Goal: Transaction & Acquisition: Purchase product/service

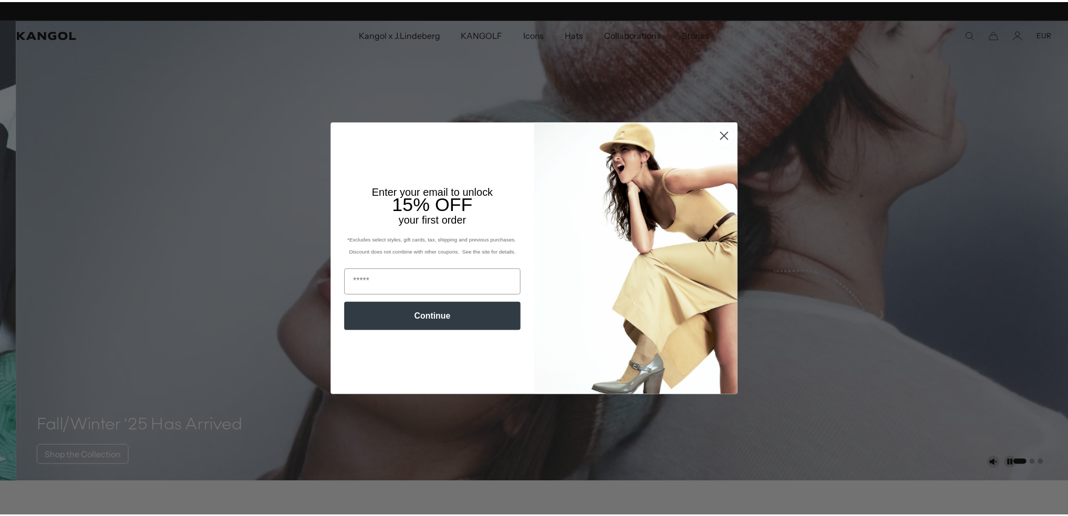
scroll to position [0, 216]
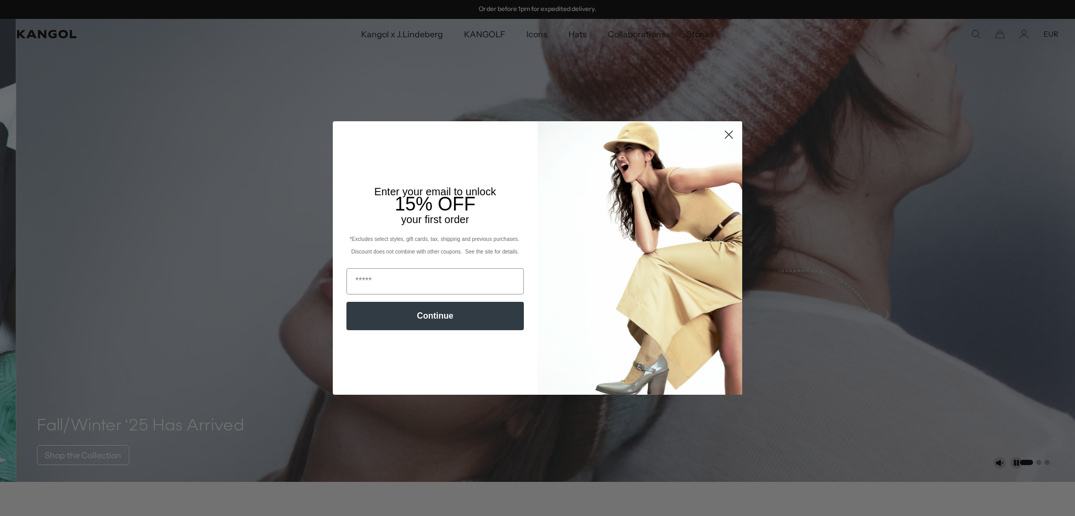
click at [729, 132] on circle "Close dialog" at bounding box center [728, 134] width 17 height 17
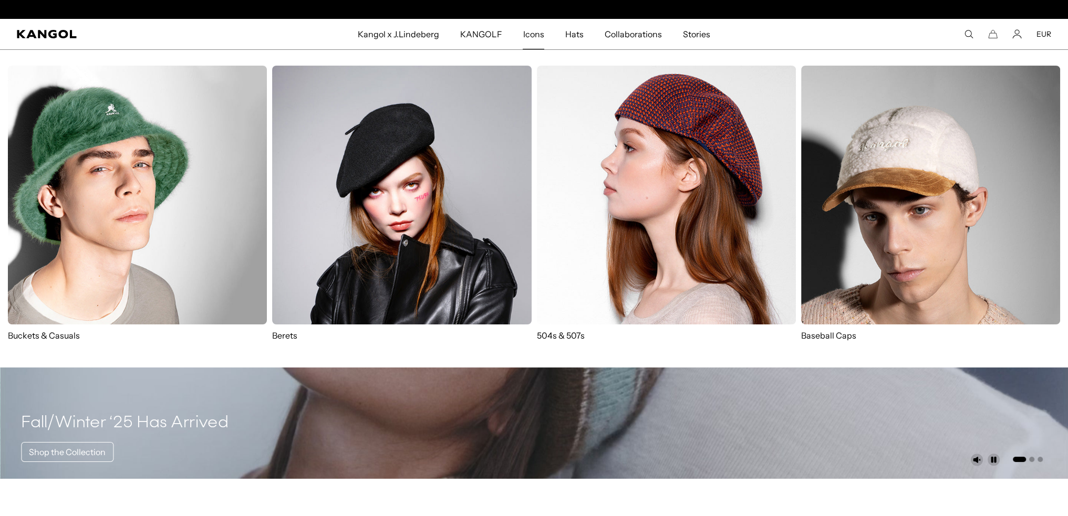
scroll to position [0, 0]
click at [661, 121] on img at bounding box center [666, 195] width 259 height 259
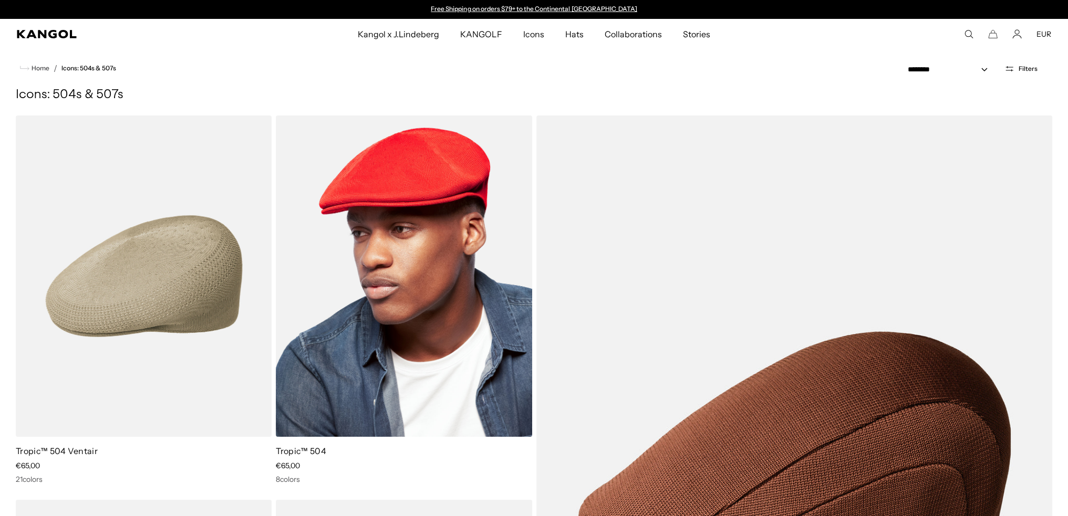
click at [384, 321] on img at bounding box center [404, 276] width 256 height 321
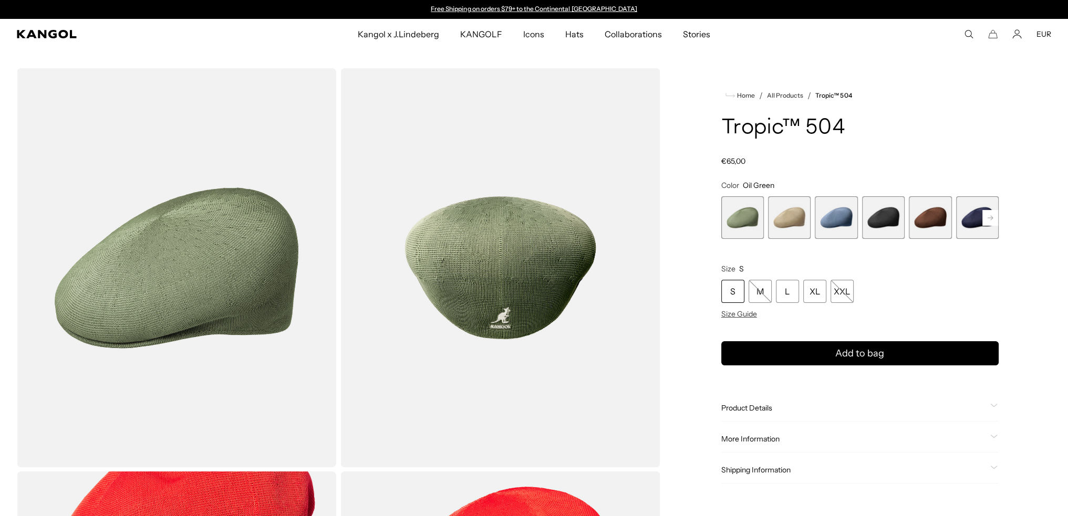
click at [986, 216] on rect at bounding box center [990, 218] width 16 height 16
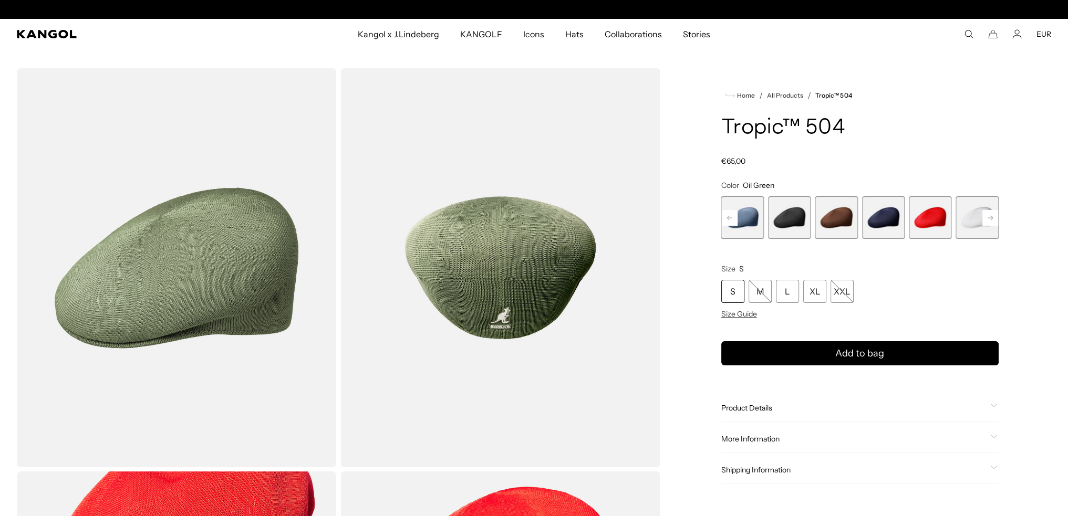
click at [986, 216] on rect at bounding box center [990, 218] width 16 height 16
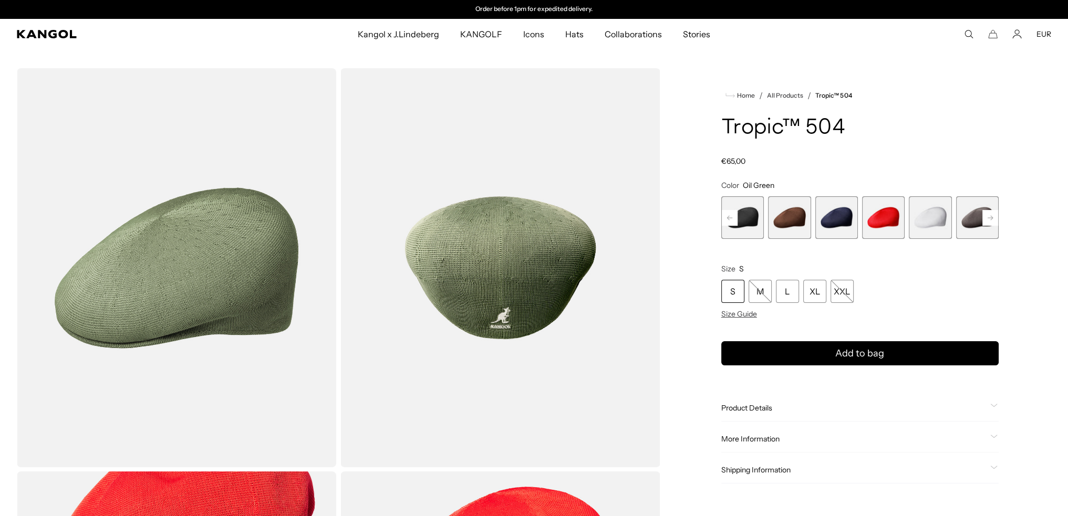
click at [986, 216] on rect at bounding box center [990, 218] width 16 height 16
click at [986, 216] on span "9 of 9" at bounding box center [977, 217] width 43 height 43
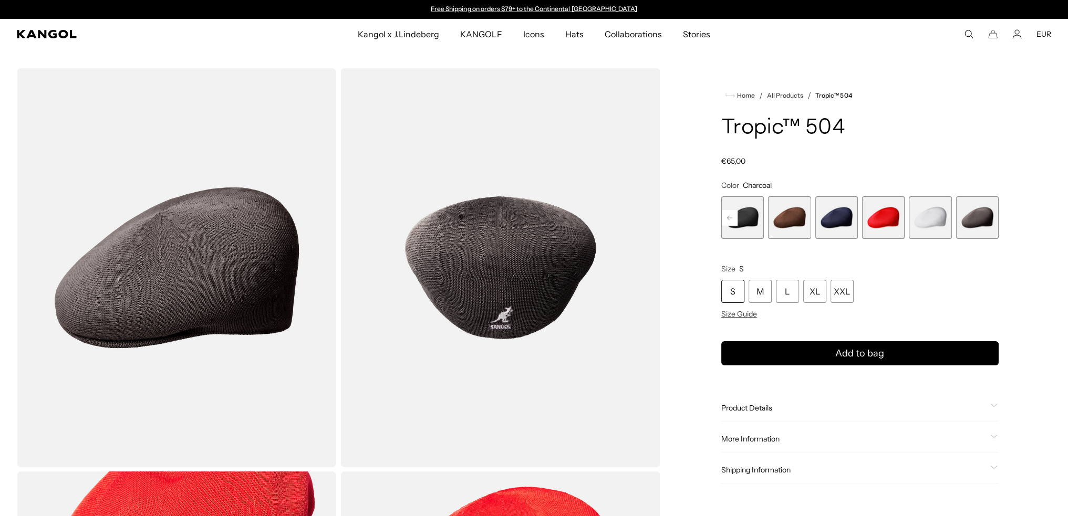
click at [792, 205] on span "5 of 9" at bounding box center [789, 217] width 43 height 43
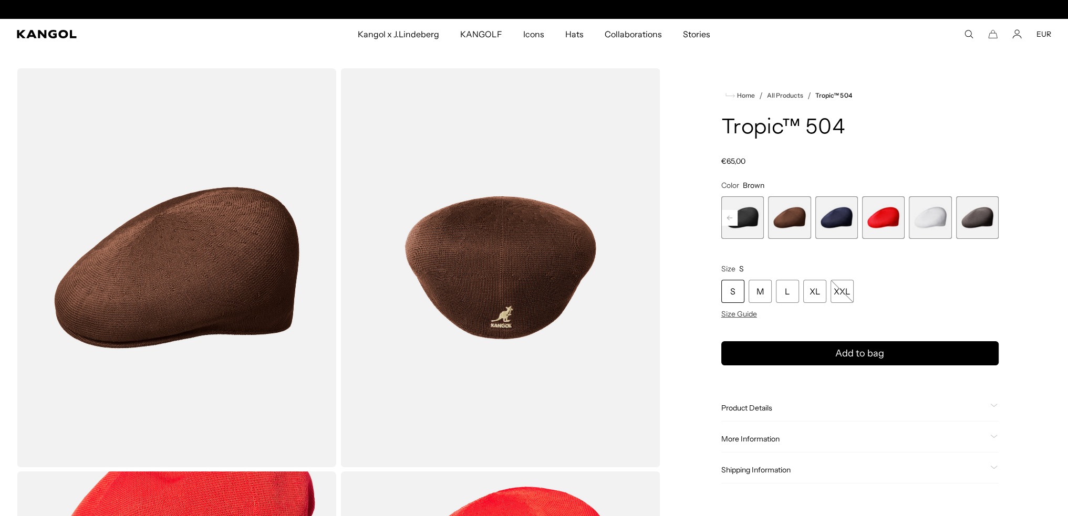
scroll to position [0, 216]
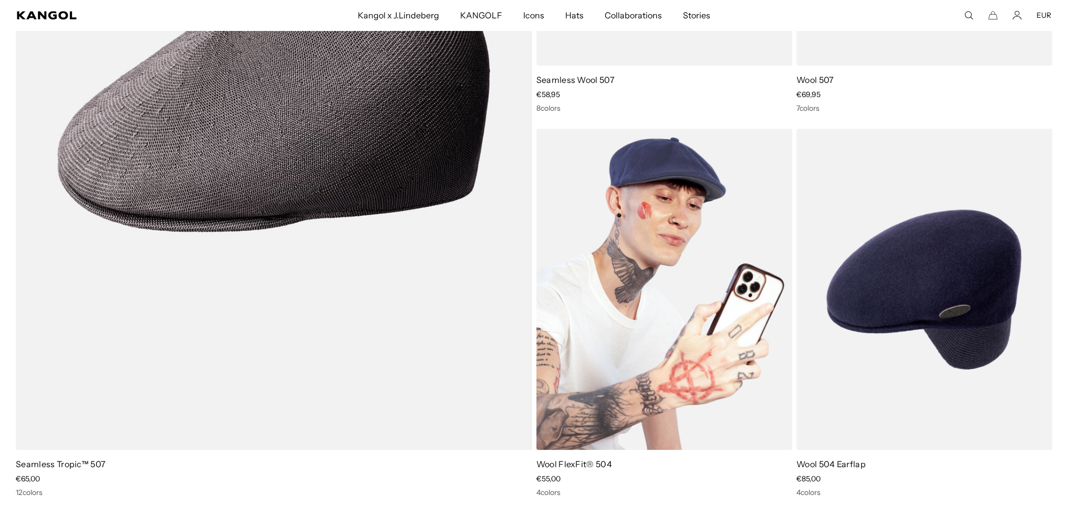
click at [693, 183] on img at bounding box center [664, 289] width 256 height 321
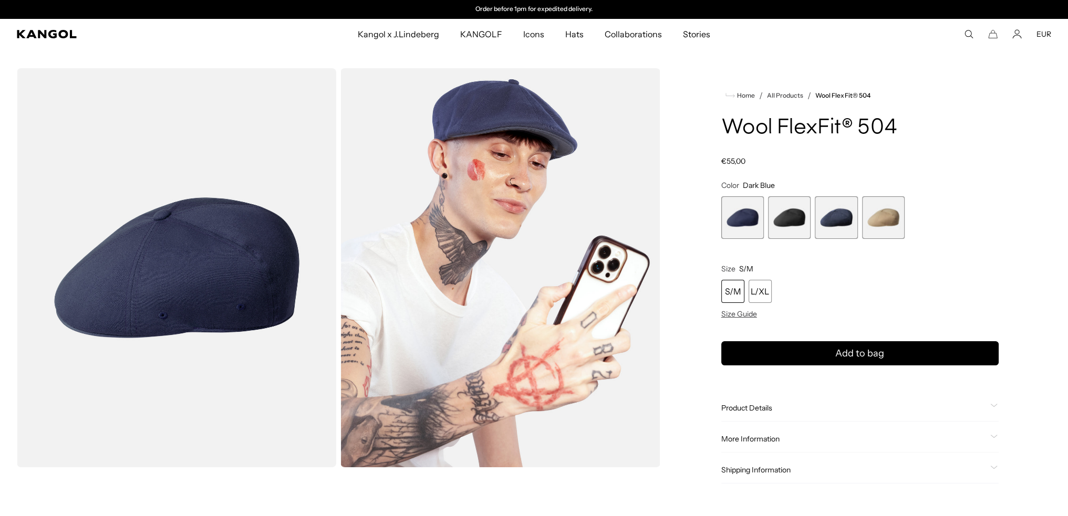
click at [776, 217] on span "2 of 4" at bounding box center [789, 217] width 43 height 43
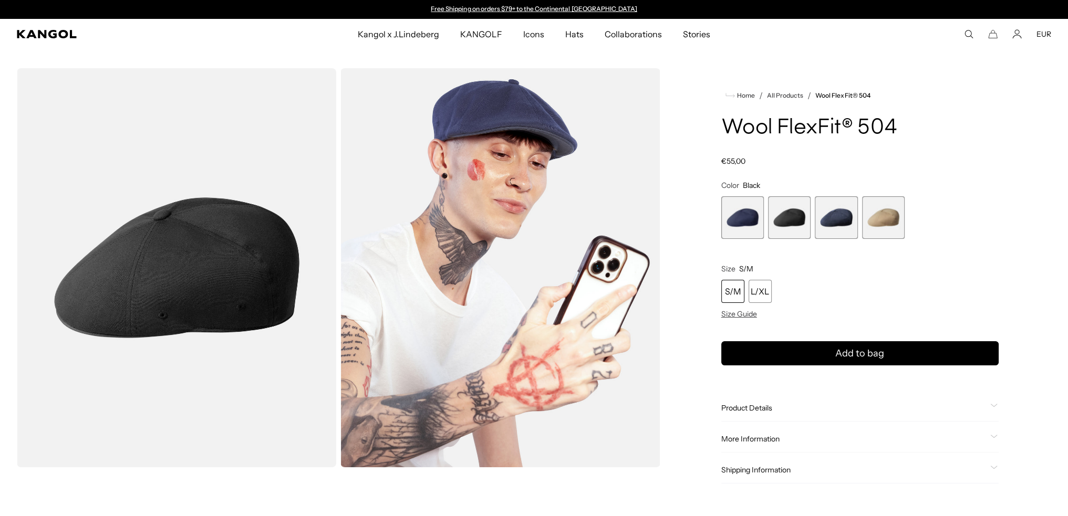
click at [838, 216] on span "3 of 4" at bounding box center [835, 217] width 43 height 43
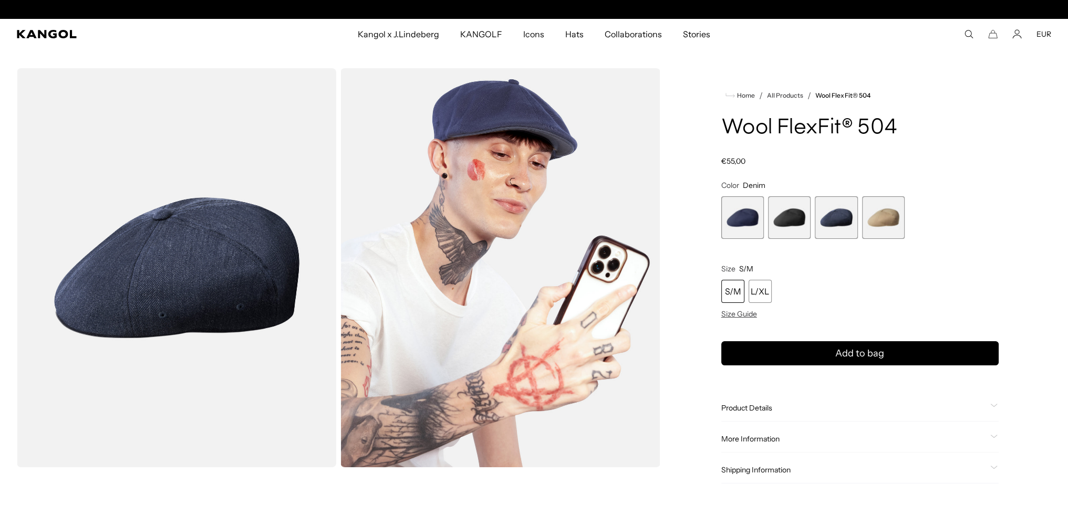
scroll to position [0, 216]
click at [884, 215] on span "4 of 4" at bounding box center [883, 217] width 43 height 43
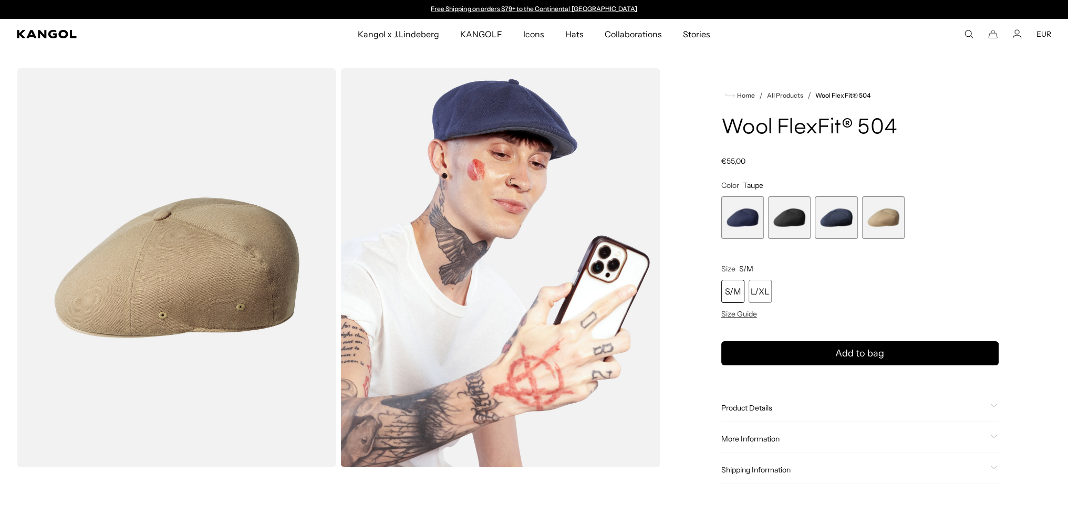
click at [744, 222] on span "1 of 4" at bounding box center [742, 217] width 43 height 43
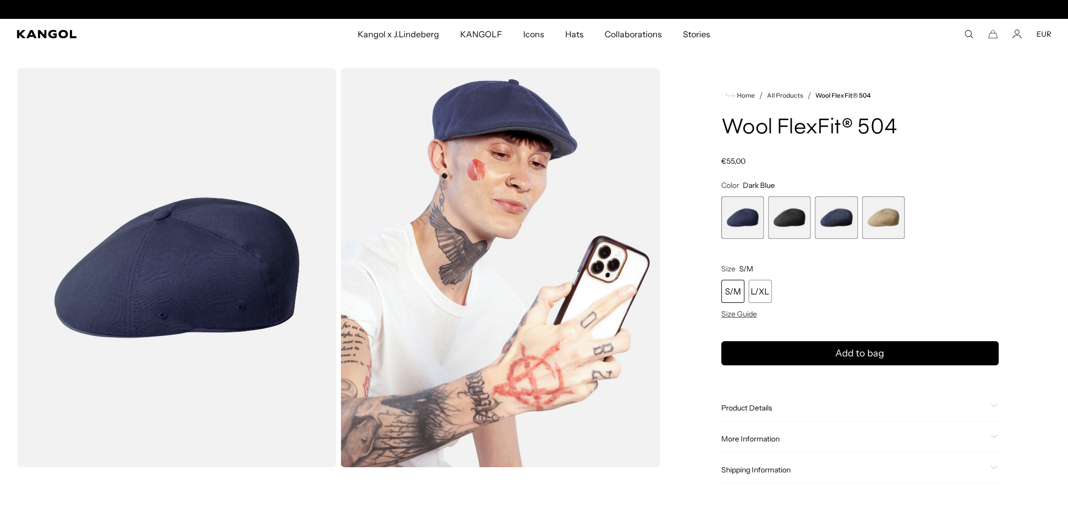
scroll to position [0, 216]
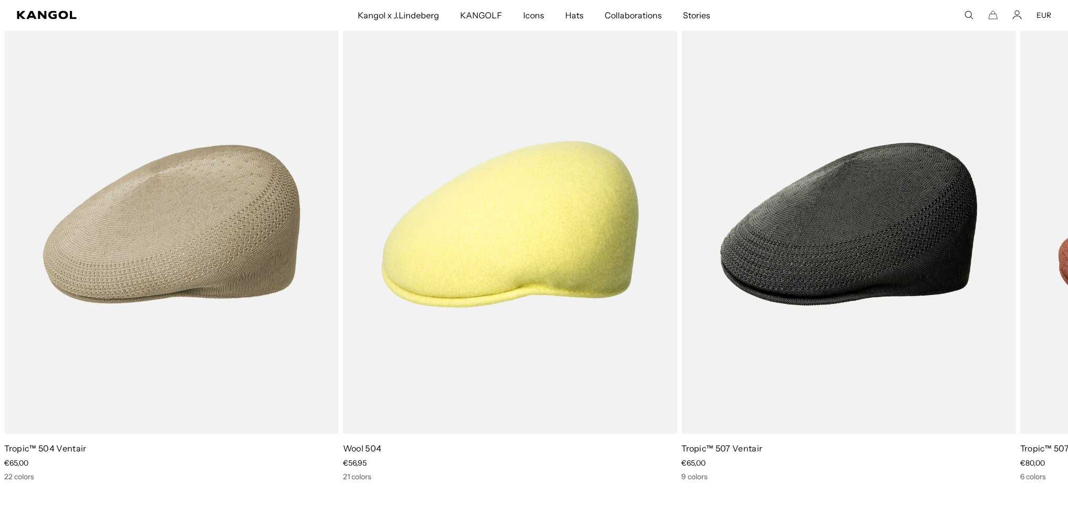
scroll to position [0, 216]
click at [1040, 253] on icon at bounding box center [1042, 256] width 17 height 17
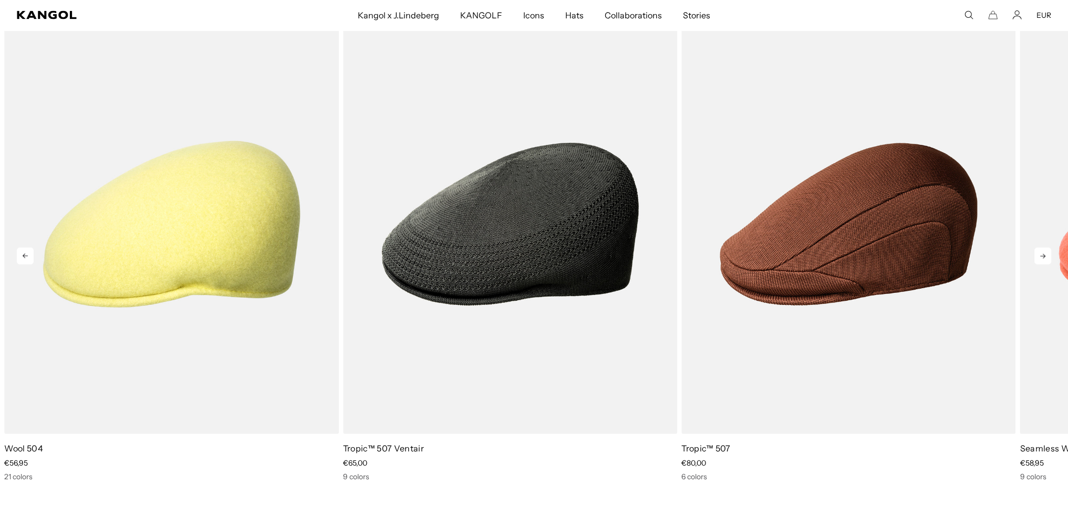
scroll to position [0, 0]
click at [1040, 253] on icon at bounding box center [1042, 256] width 17 height 17
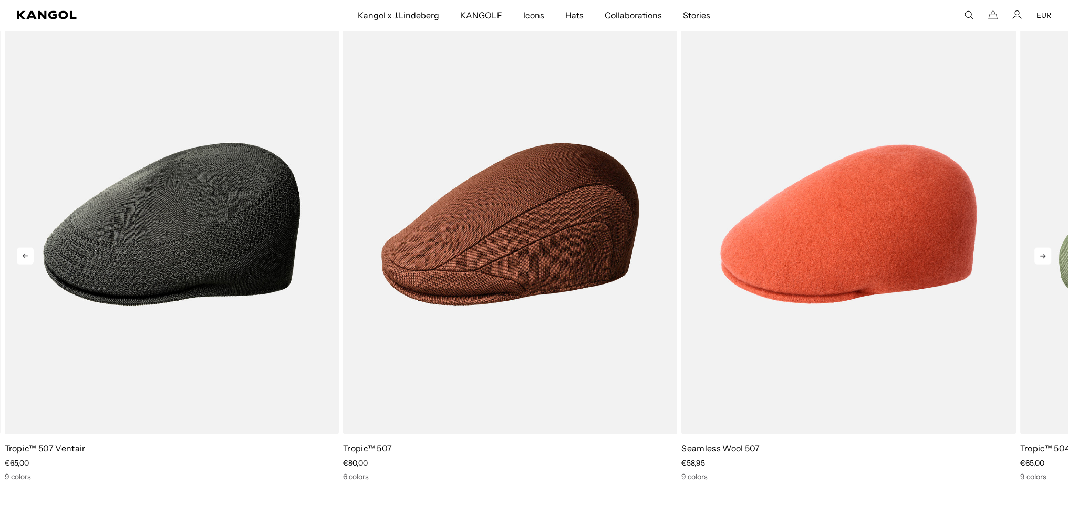
scroll to position [0, 216]
click at [1040, 253] on icon at bounding box center [1042, 256] width 17 height 17
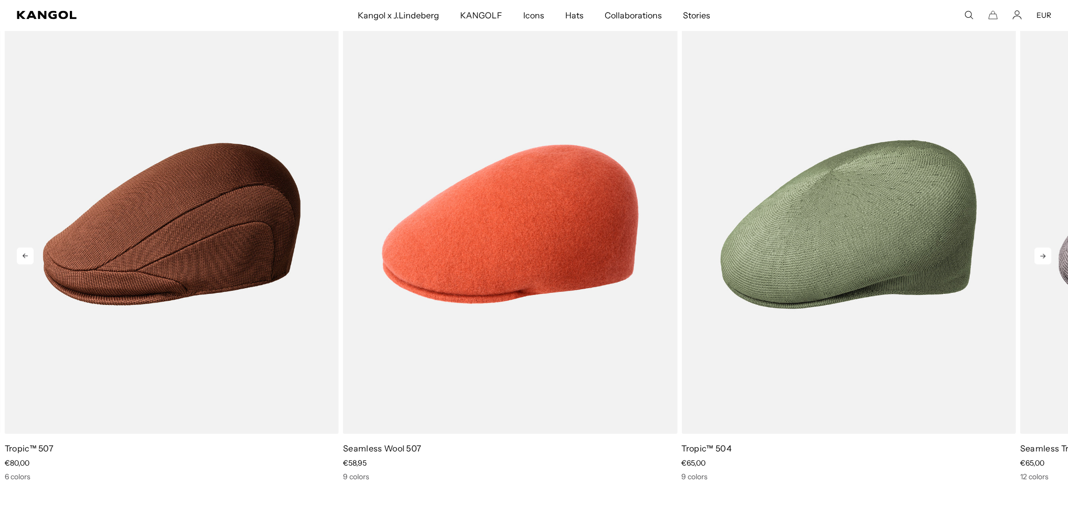
scroll to position [0, 0]
click at [1040, 253] on icon at bounding box center [1042, 256] width 17 height 17
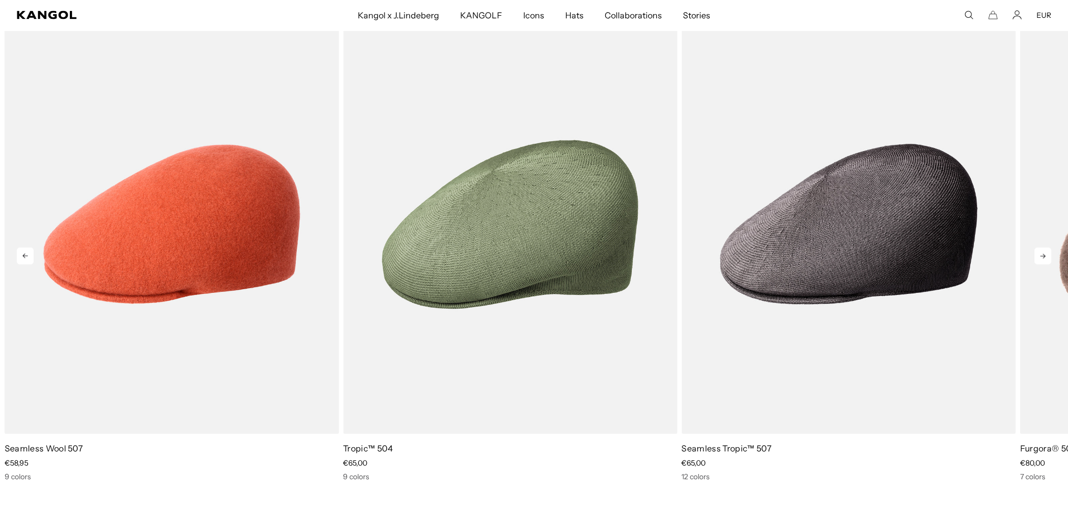
click at [1040, 253] on icon at bounding box center [1042, 256] width 17 height 17
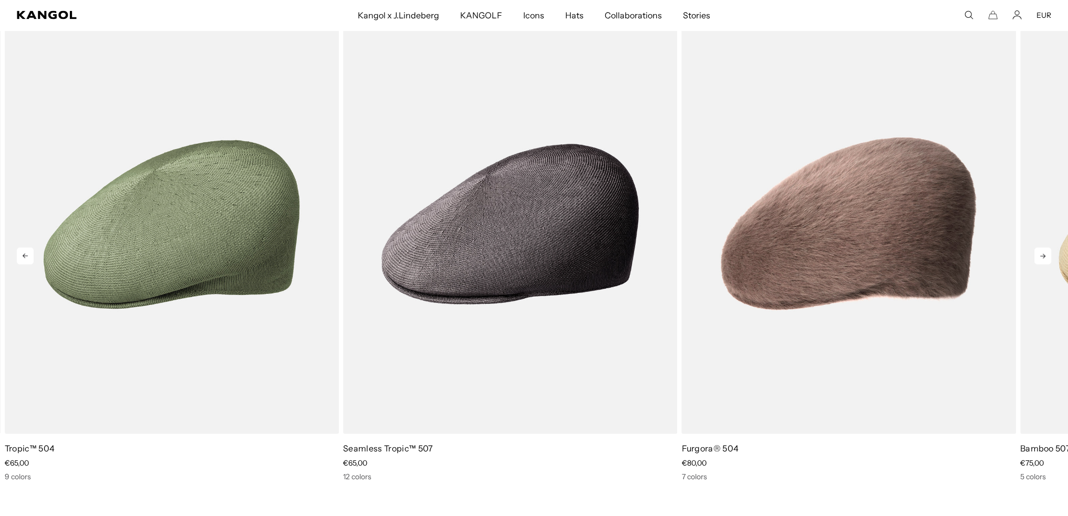
click at [1040, 253] on icon at bounding box center [1042, 256] width 17 height 17
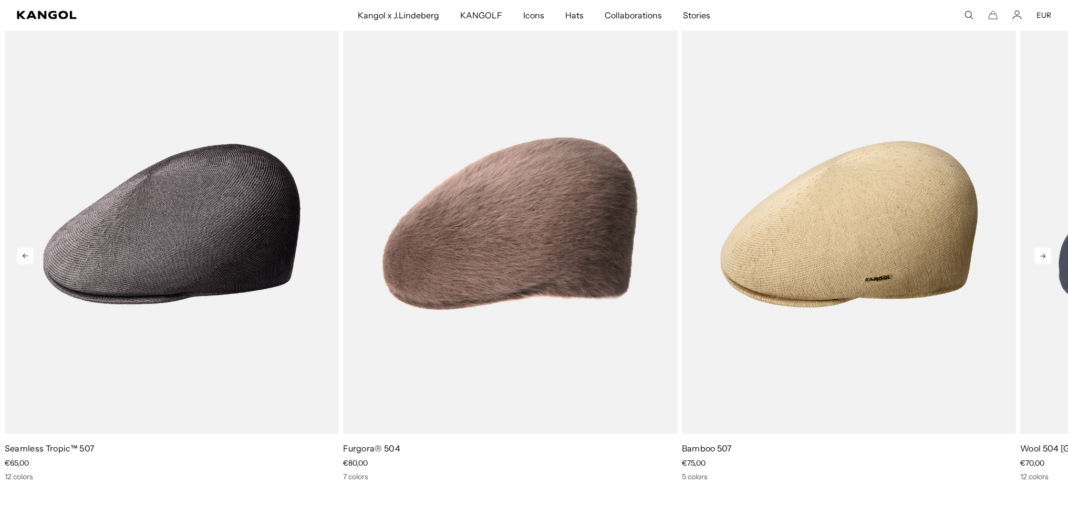
click at [1040, 253] on icon at bounding box center [1042, 256] width 17 height 17
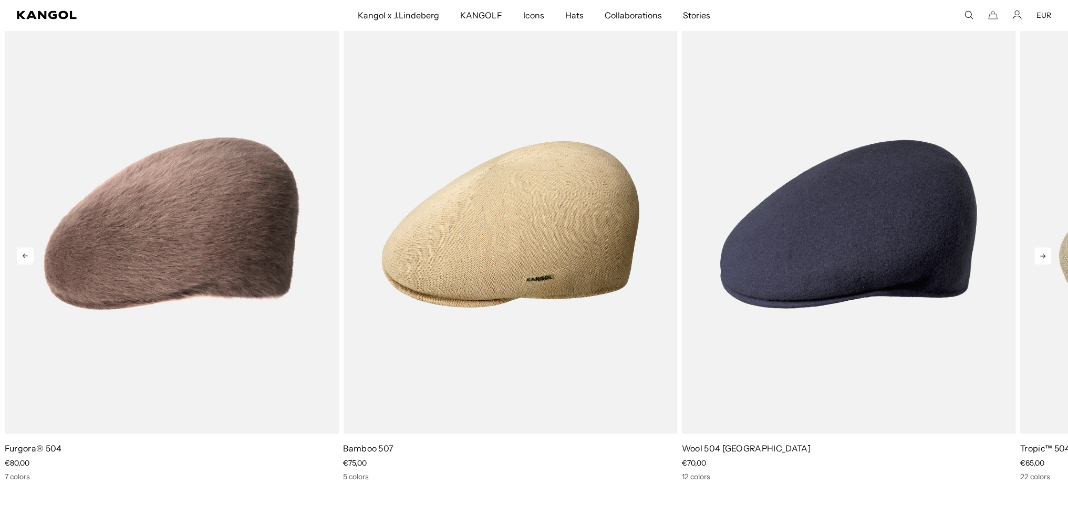
scroll to position [0, 216]
click at [1040, 253] on icon at bounding box center [1042, 256] width 17 height 17
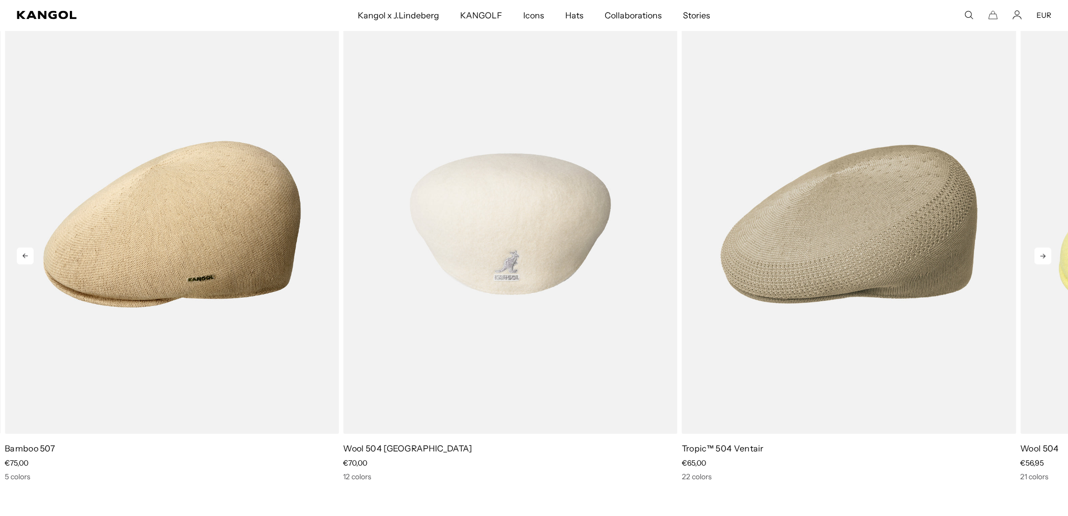
click at [486, 243] on img "10 of 10" at bounding box center [510, 225] width 334 height 420
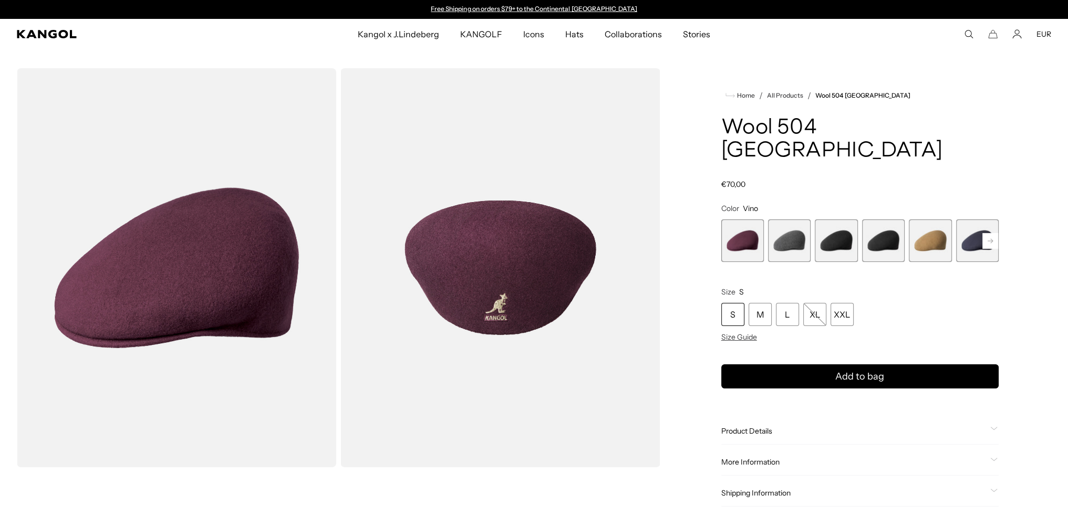
click at [232, 326] on img "Gallery Viewer" at bounding box center [176, 267] width 319 height 399
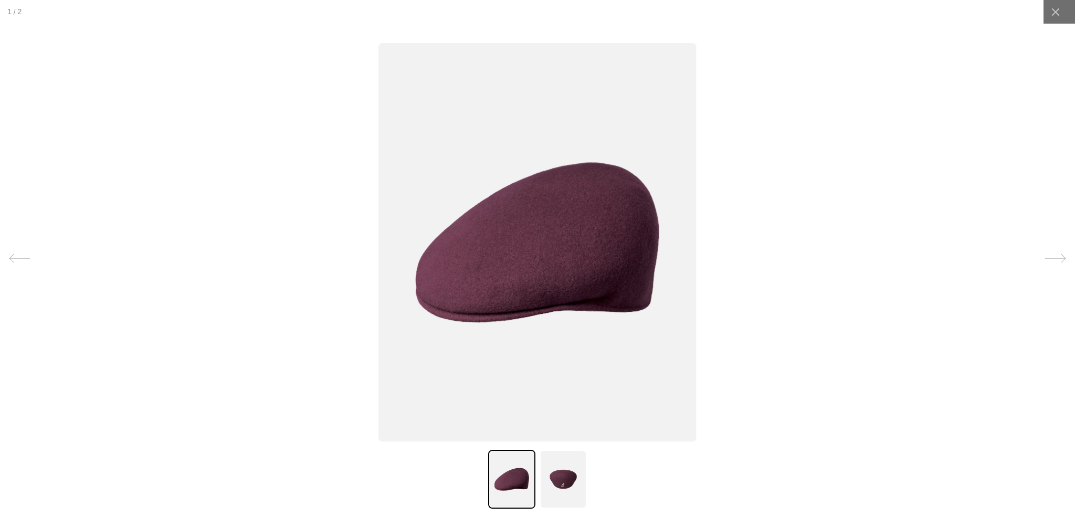
scroll to position [0, 216]
click at [562, 482] on img at bounding box center [563, 479] width 47 height 59
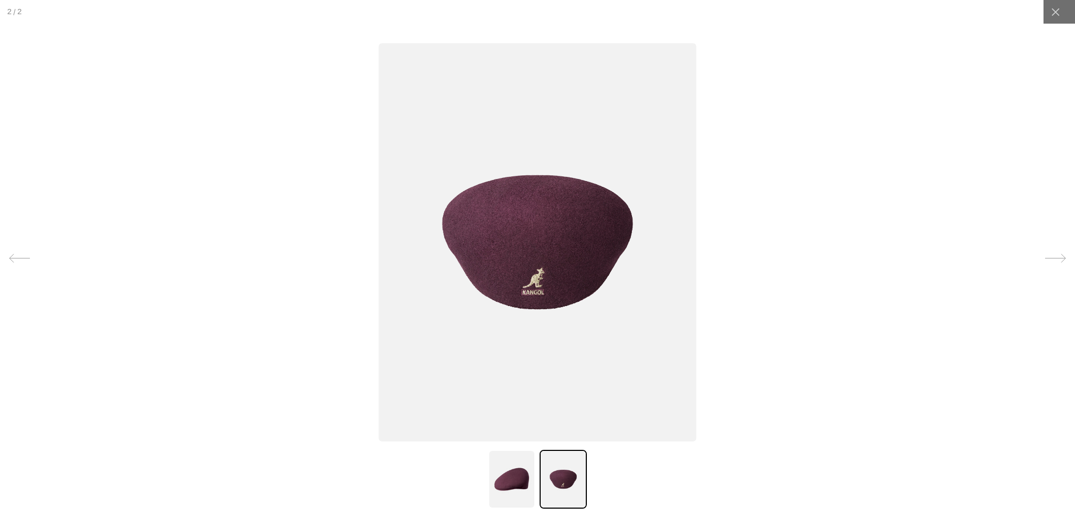
click at [494, 476] on img at bounding box center [511, 479] width 47 height 59
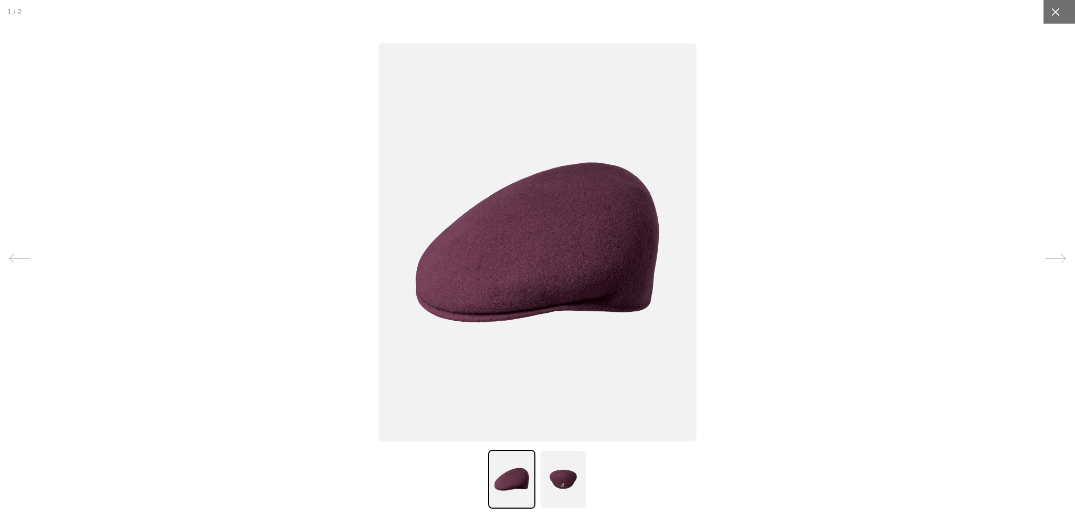
click at [1044, 9] on div at bounding box center [1056, 12] width 24 height 24
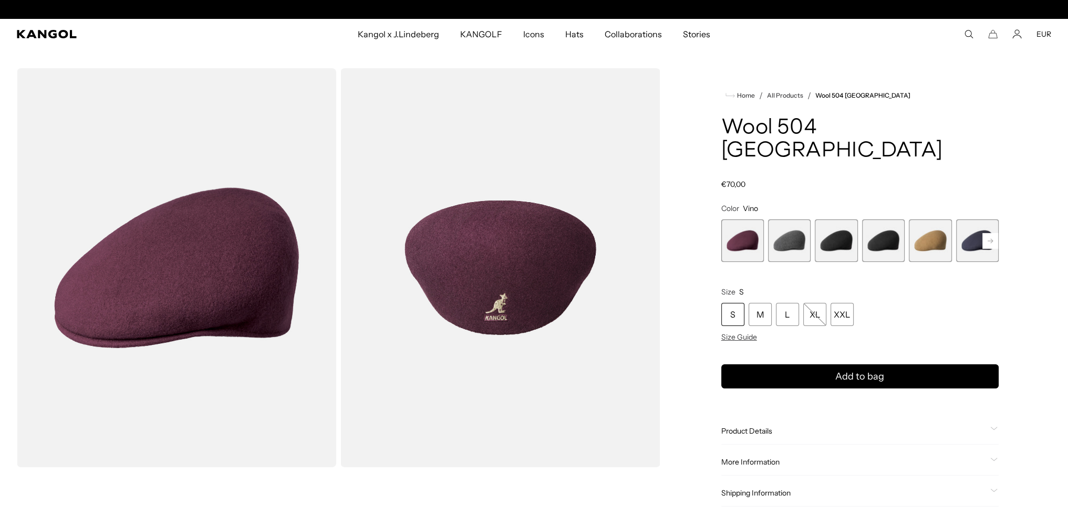
scroll to position [0, 0]
click at [976, 220] on span "6 of 12" at bounding box center [977, 240] width 43 height 43
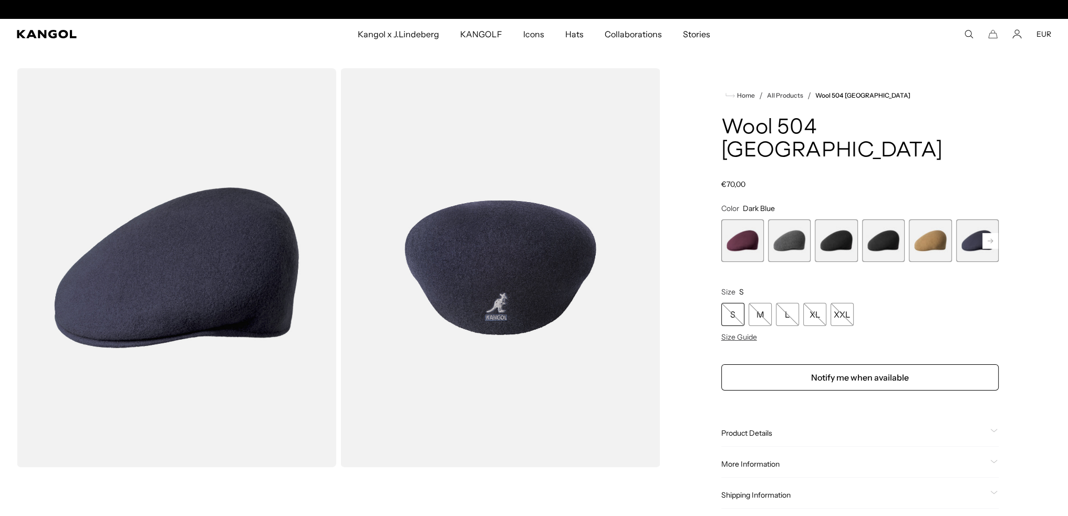
scroll to position [0, 216]
click at [985, 233] on rect at bounding box center [990, 241] width 16 height 16
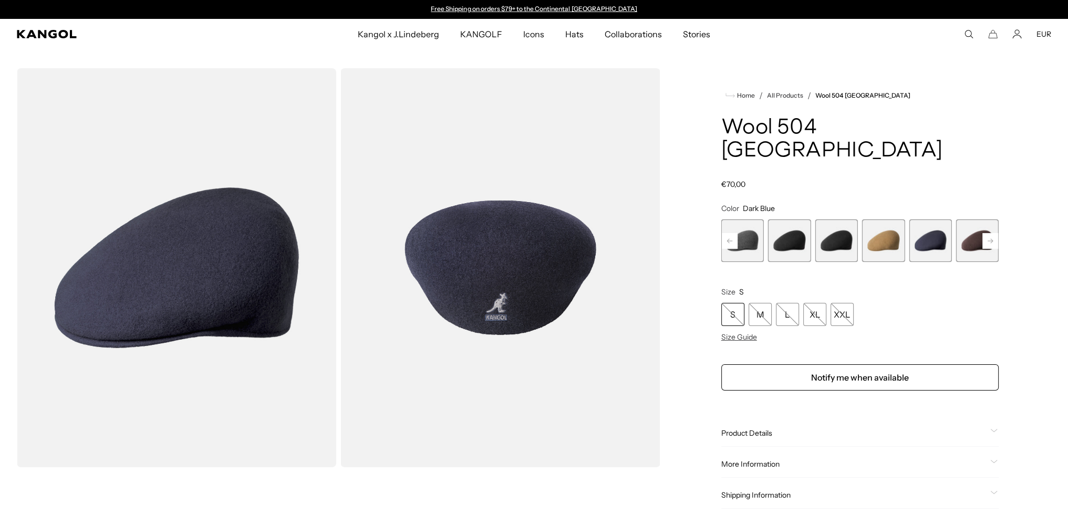
click at [966, 222] on span "7 of 12" at bounding box center [977, 240] width 43 height 43
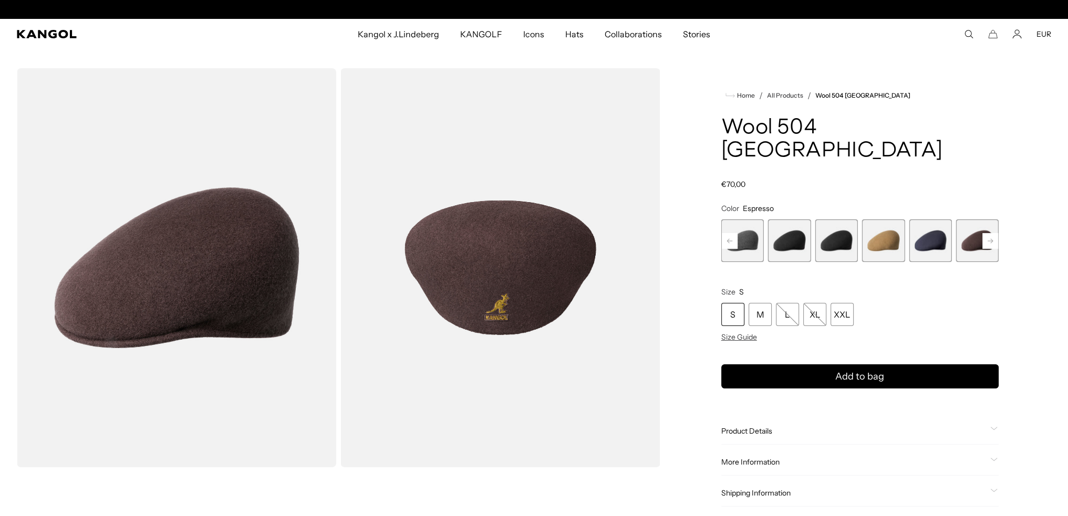
scroll to position [0, 216]
click at [922, 219] on span "6 of 12" at bounding box center [929, 240] width 43 height 43
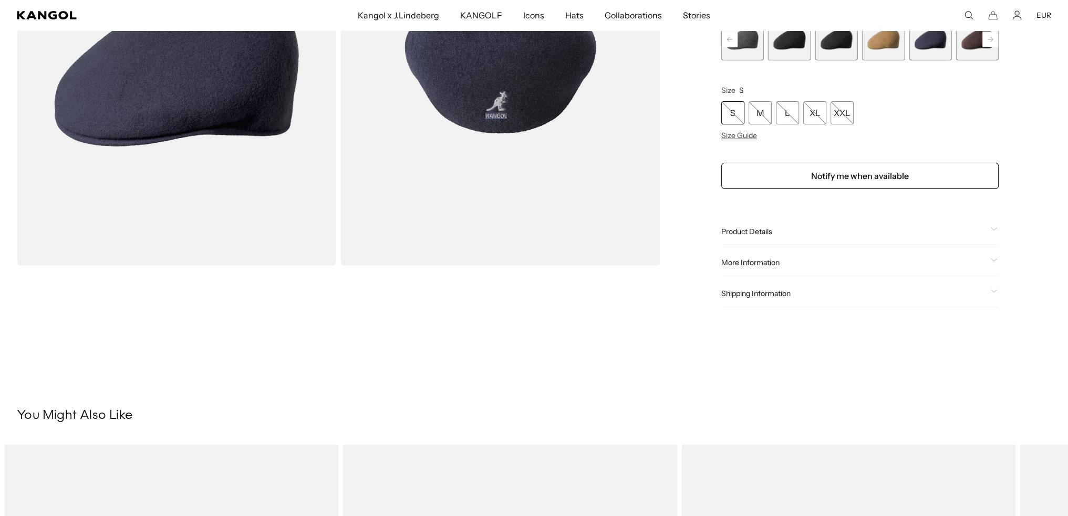
scroll to position [158, 0]
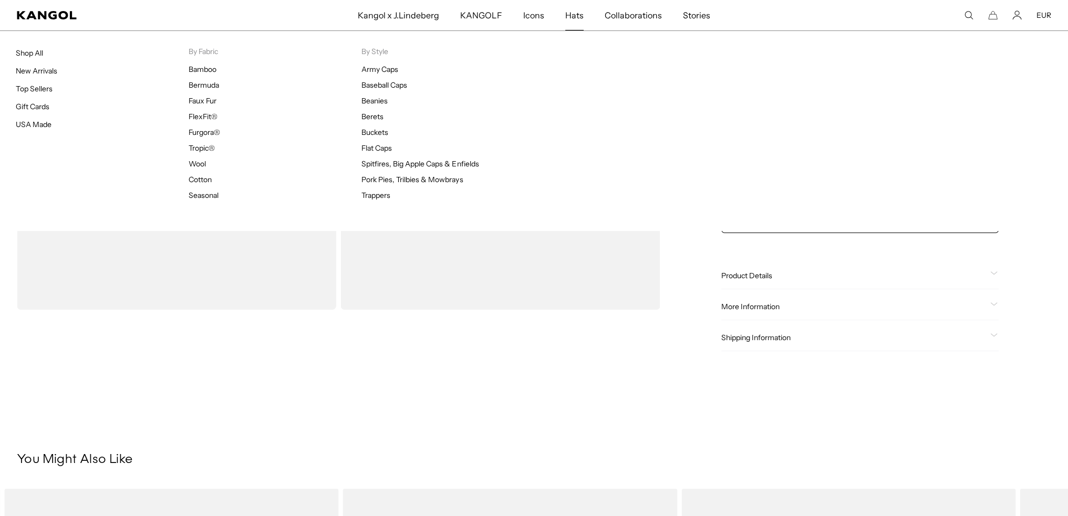
click at [569, 16] on span "Hats" at bounding box center [574, 15] width 18 height 30
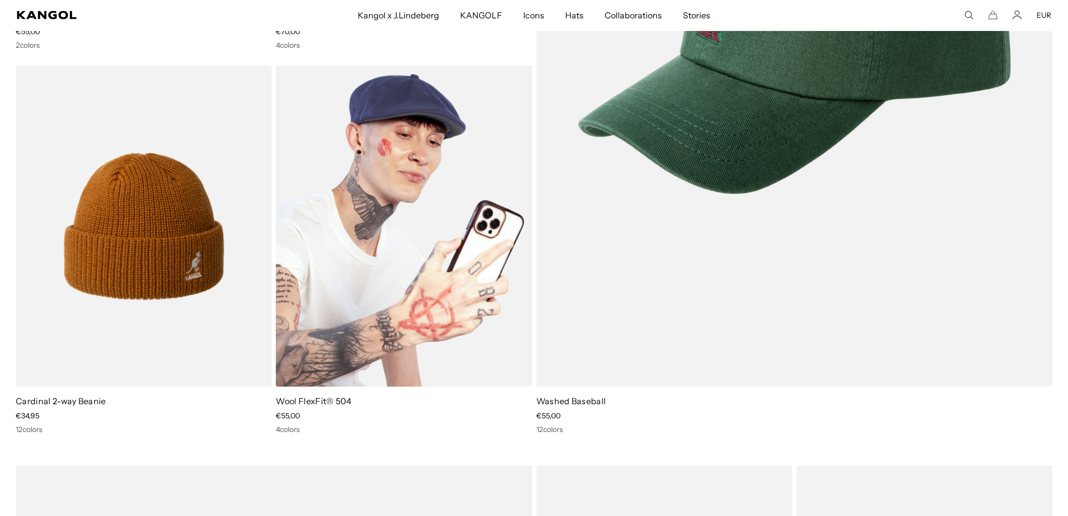
click at [362, 196] on img at bounding box center [404, 226] width 256 height 321
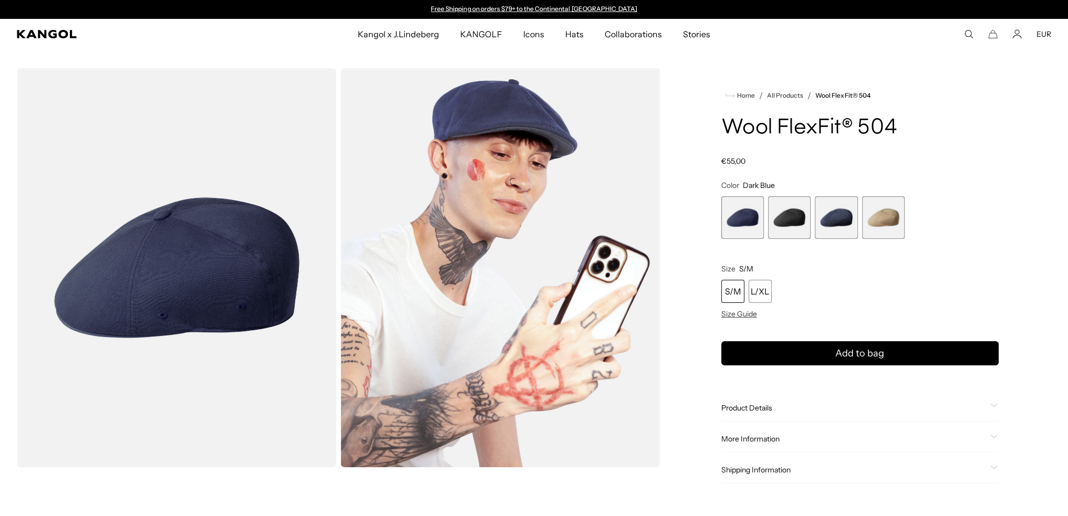
click at [787, 218] on span "2 of 4" at bounding box center [789, 217] width 43 height 43
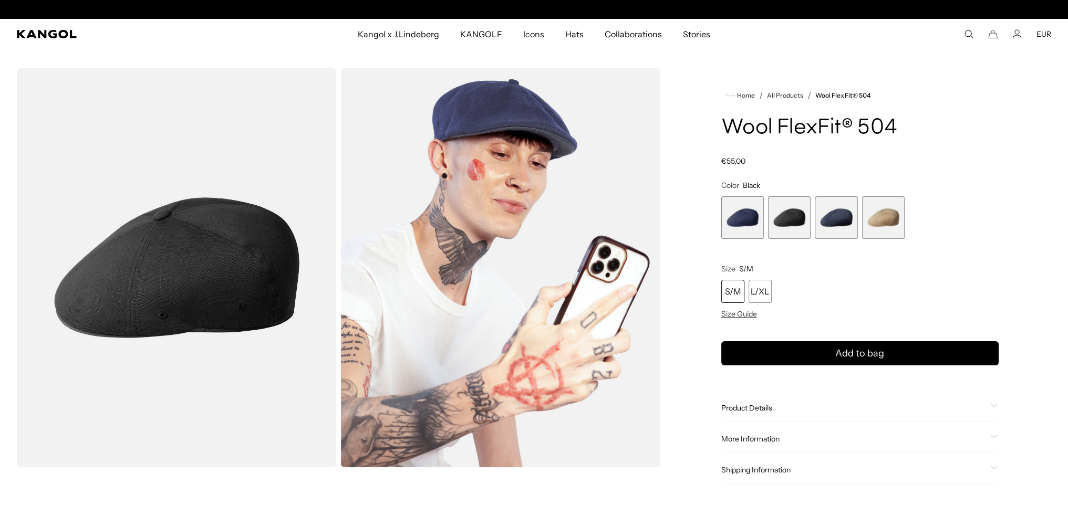
scroll to position [0, 216]
click at [836, 227] on span "3 of 4" at bounding box center [835, 217] width 43 height 43
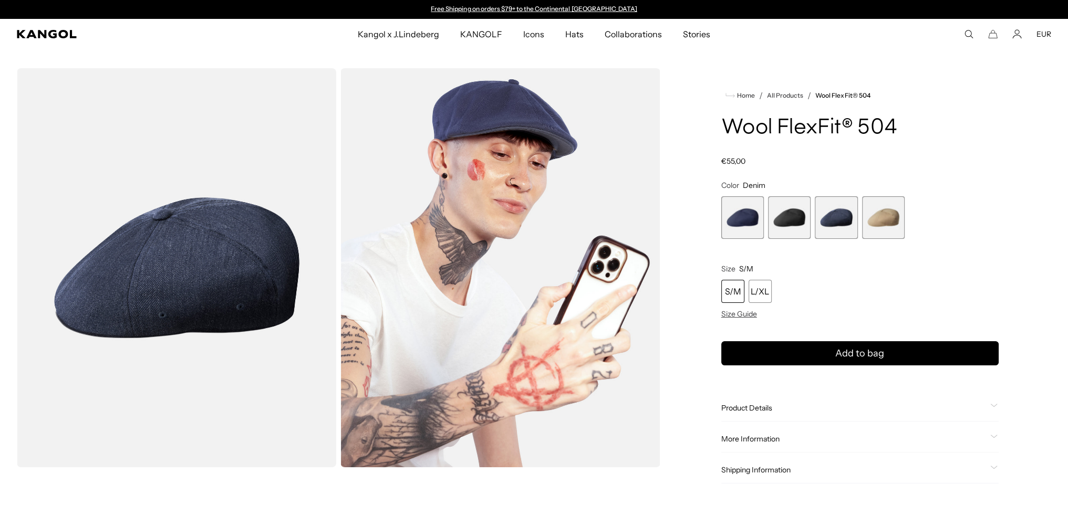
click at [885, 211] on span "4 of 4" at bounding box center [883, 217] width 43 height 43
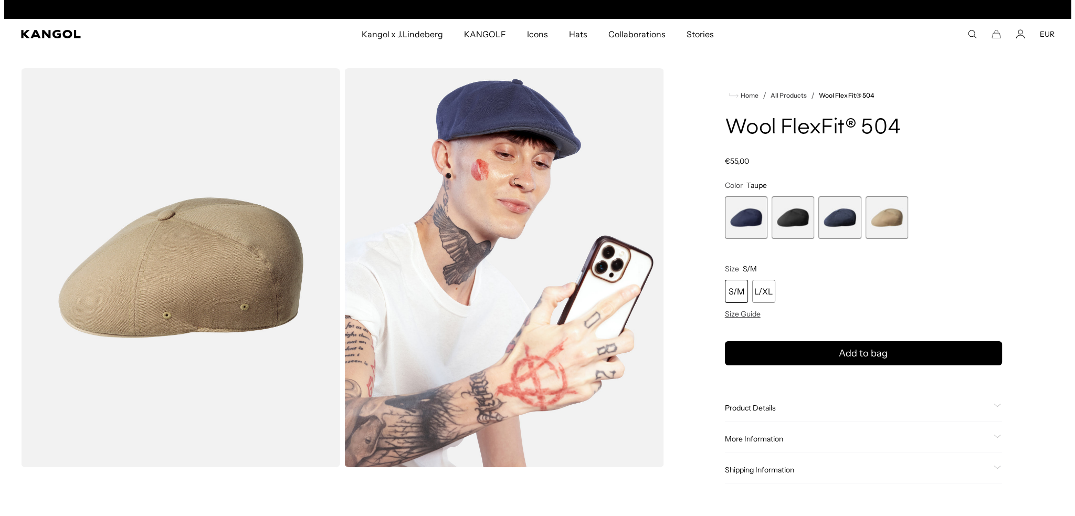
scroll to position [0, 216]
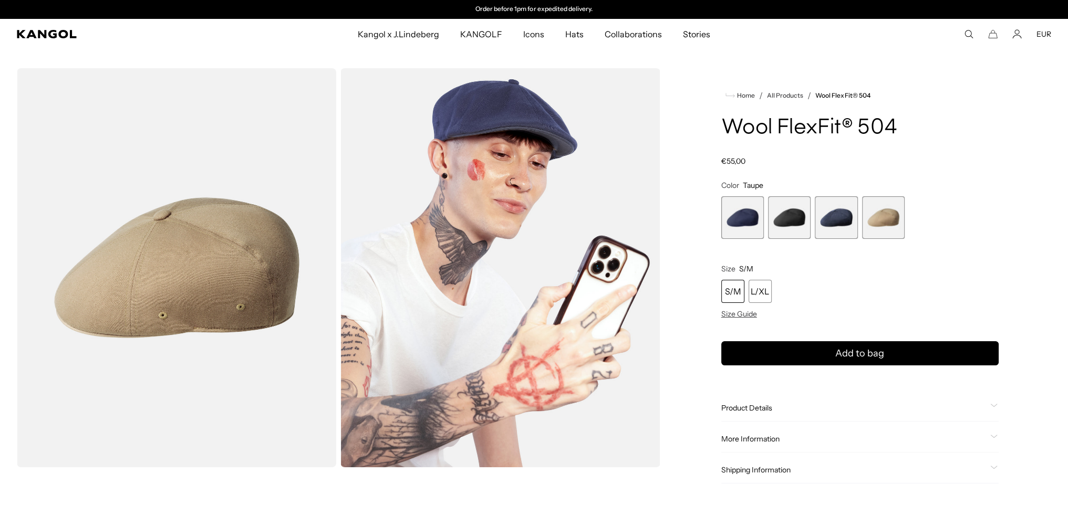
click at [747, 224] on span "1 of 4" at bounding box center [742, 217] width 43 height 43
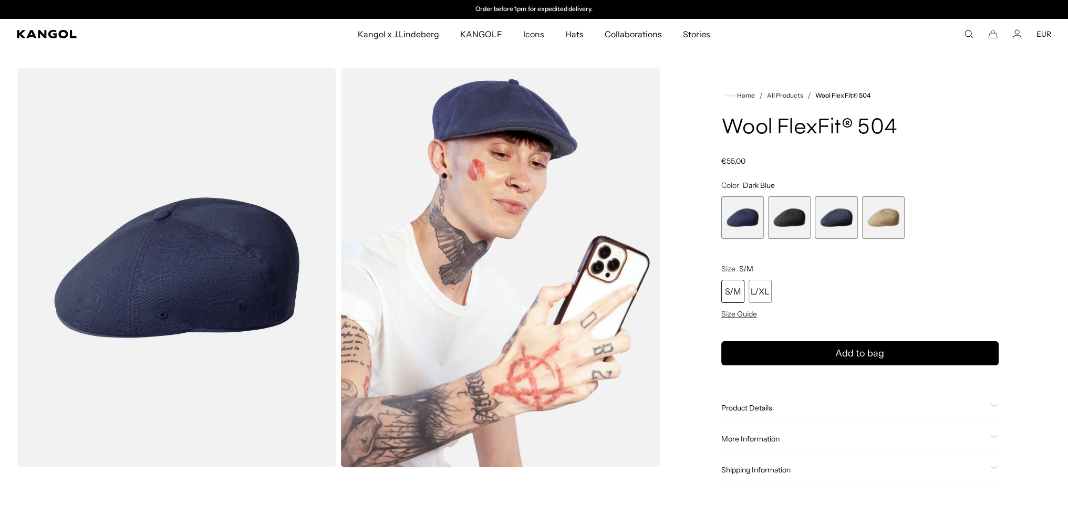
click at [200, 286] on img "Gallery Viewer" at bounding box center [176, 267] width 319 height 399
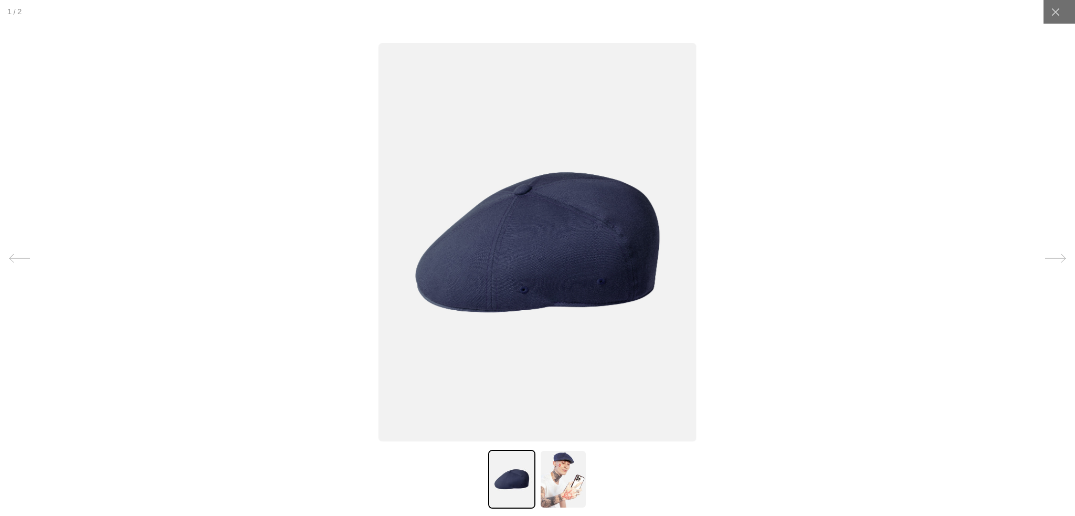
click at [570, 475] on img at bounding box center [563, 479] width 47 height 59
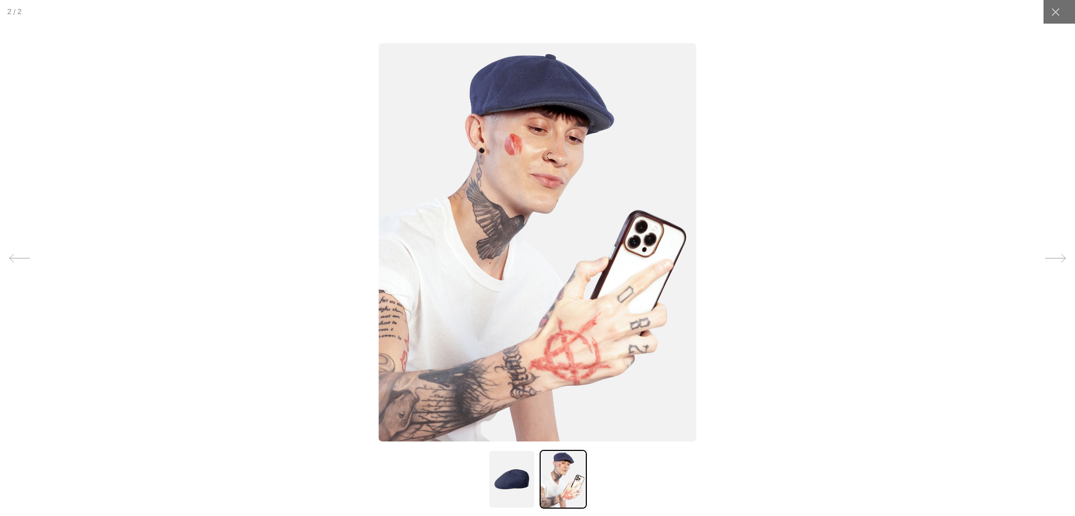
click at [497, 195] on img at bounding box center [538, 242] width 318 height 399
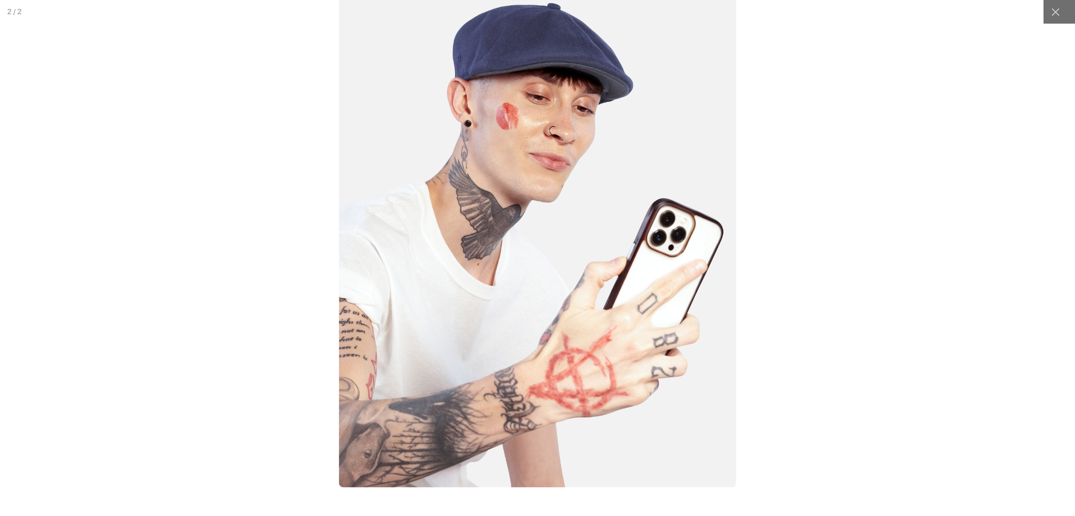
scroll to position [0, 216]
click at [1052, 12] on icon at bounding box center [1056, 12] width 11 height 11
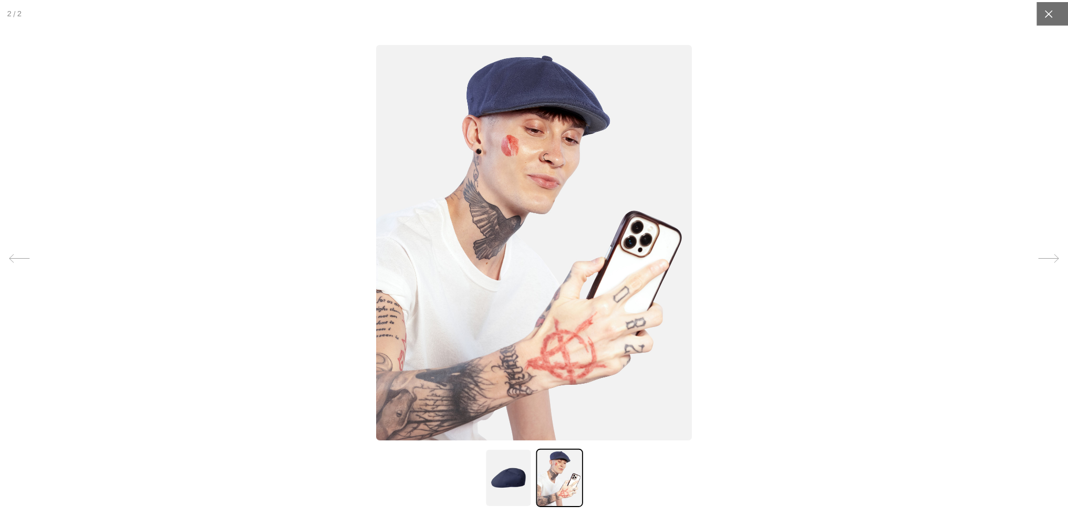
scroll to position [0, 0]
